Goal: Navigation & Orientation: Understand site structure

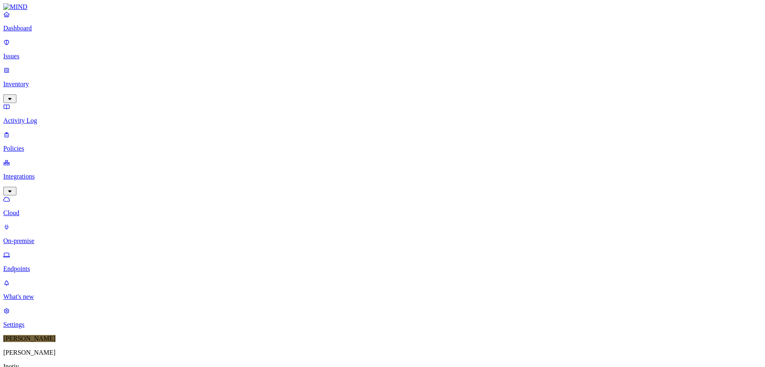
scroll to position [210, 0]
click at [241, 48] on div "Online" at bounding box center [241, 55] width 0 height 15
click at [241, 73] on div "Offline" at bounding box center [241, 80] width 0 height 15
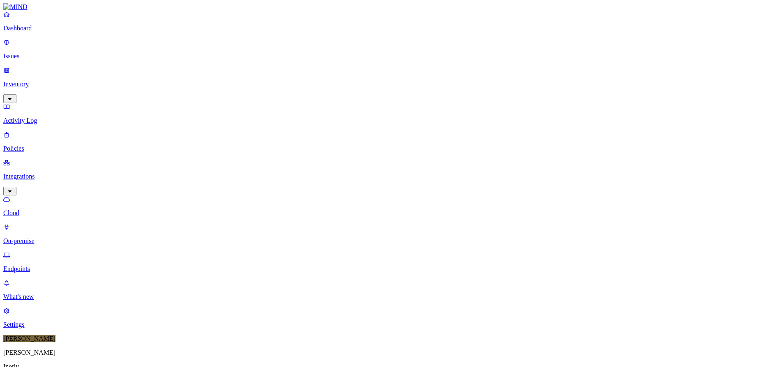
click at [241, 87] on div "Paused" at bounding box center [241, 98] width 0 height 22
click at [241, 44] on div "Online" at bounding box center [241, 52] width 0 height 23
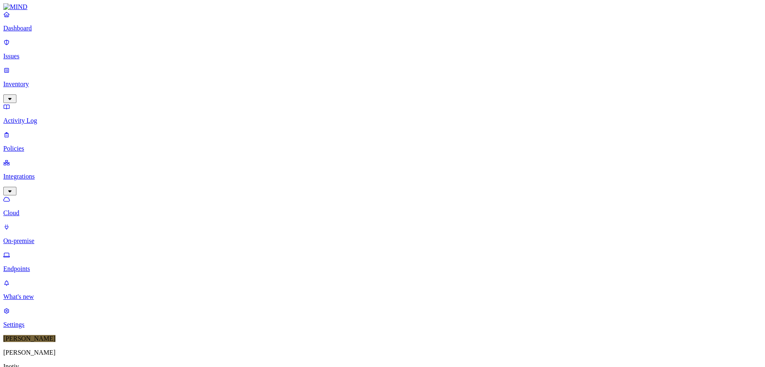
scroll to position [210, 0]
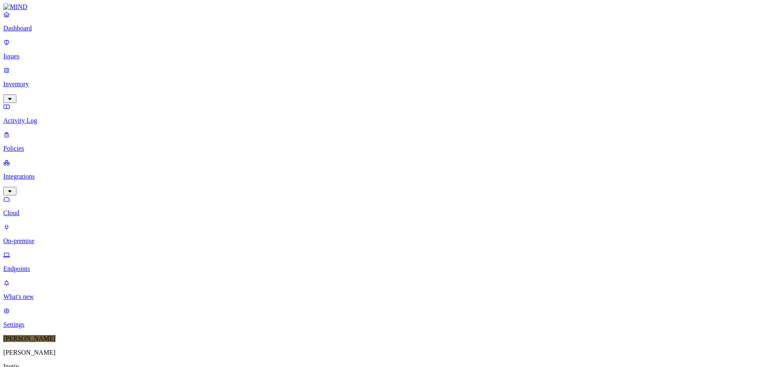
click at [241, 48] on div "Online" at bounding box center [241, 55] width 0 height 15
click at [241, 95] on div "Paused" at bounding box center [241, 102] width 0 height 15
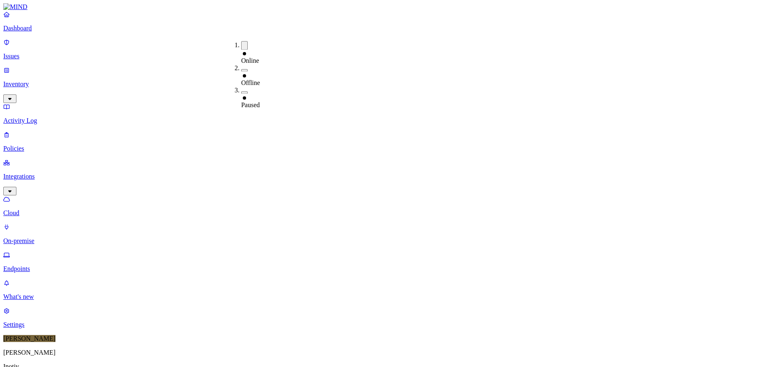
click at [36, 237] on p "On-premise" at bounding box center [382, 240] width 758 height 7
click at [37, 209] on p "Cloud" at bounding box center [382, 212] width 758 height 7
click at [47, 117] on p "Activity Log" at bounding box center [382, 120] width 758 height 7
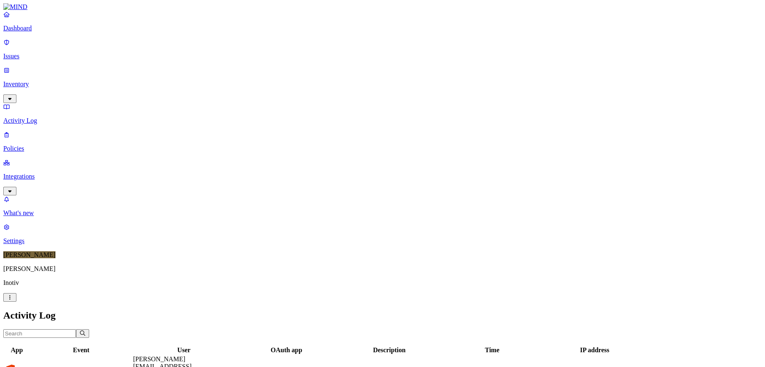
click at [45, 81] on p "Inventory" at bounding box center [382, 84] width 758 height 7
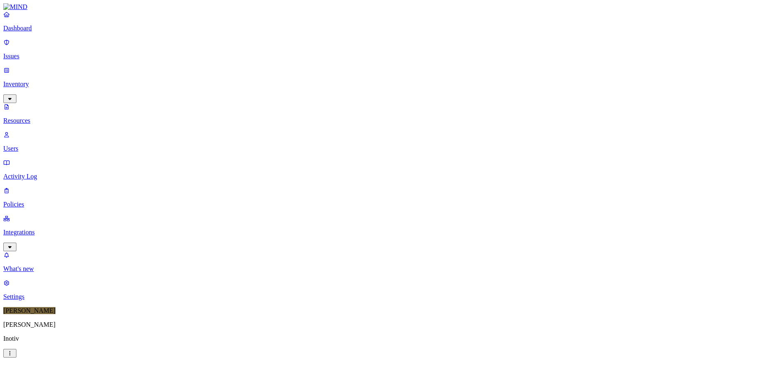
click at [33, 53] on p "Issues" at bounding box center [382, 56] width 758 height 7
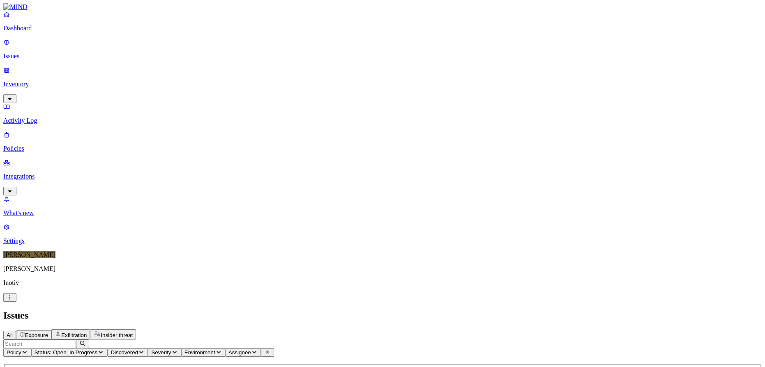
click at [38, 32] on p "Dashboard" at bounding box center [382, 28] width 758 height 7
